Goal: Task Accomplishment & Management: Use online tool/utility

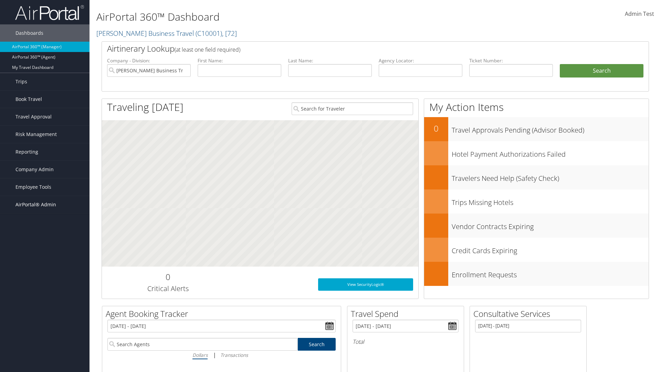
click at [45, 205] on span "AirPortal® Admin" at bounding box center [35, 204] width 41 height 17
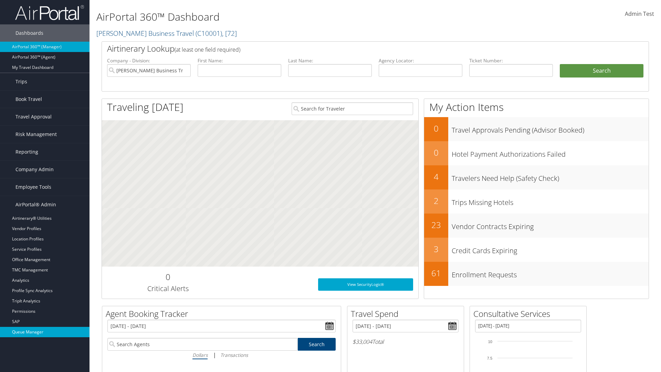
click at [45, 327] on link "Queue Manager" at bounding box center [45, 332] width 90 height 10
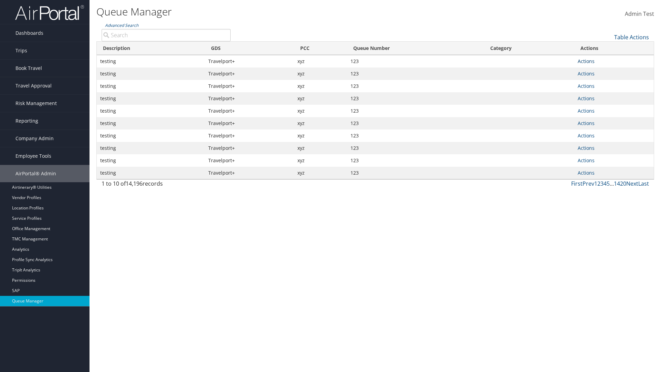
click at [586, 61] on link "Actions" at bounding box center [586, 61] width 17 height 7
click at [560, 118] on link "Push To Queue" at bounding box center [560, 118] width 64 height 12
type input "Push To Queue"
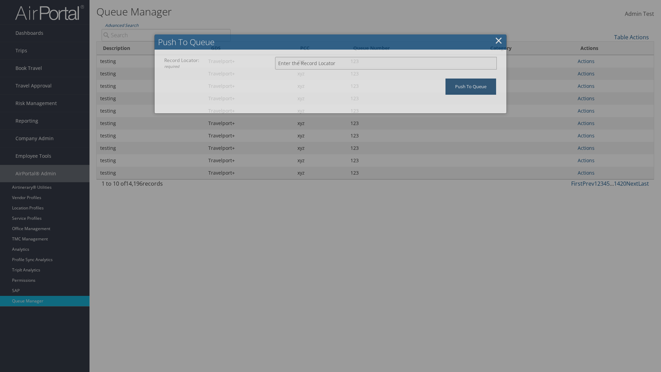
click at [386, 63] on input "Record Locator: required" at bounding box center [386, 63] width 222 height 13
type input "123"
click at [471, 86] on input "Push To Queue" at bounding box center [471, 86] width 51 height 16
